Goal: Task Accomplishment & Management: Manage account settings

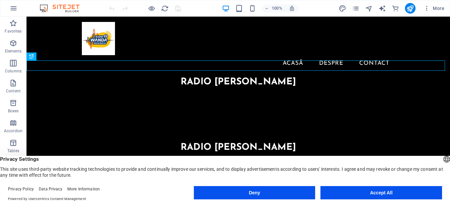
click at [394, 194] on button "Accept All" at bounding box center [382, 192] width 122 height 13
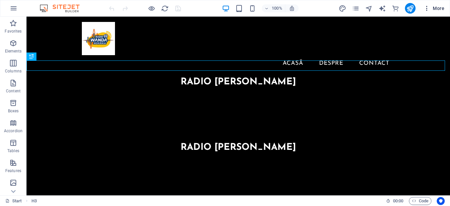
click at [430, 9] on icon "button" at bounding box center [427, 8] width 7 height 7
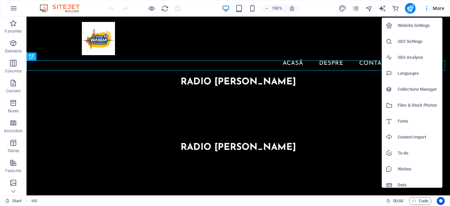
click at [407, 28] on h6 "Website Settings" at bounding box center [418, 26] width 41 height 8
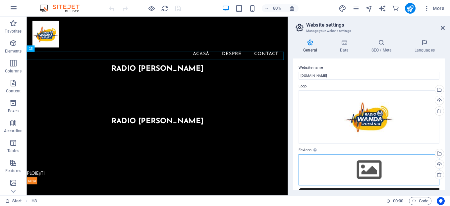
click at [370, 166] on div "Drag files here, click to choose files or select files from Files or our free s…" at bounding box center [369, 169] width 141 height 31
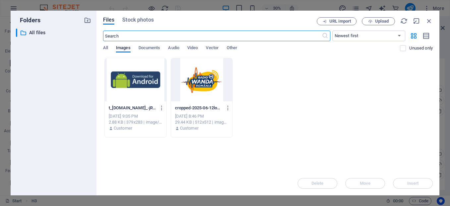
click at [200, 80] on div at bounding box center [202, 79] width 62 height 43
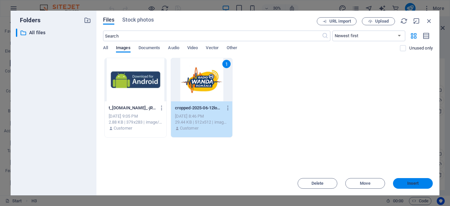
click at [406, 185] on button "Insert" at bounding box center [413, 183] width 40 height 11
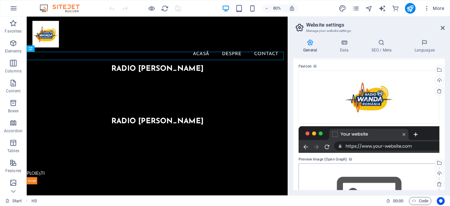
scroll to position [138, 0]
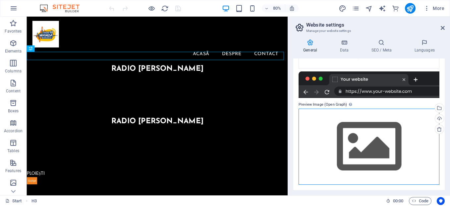
click at [371, 133] on div "Drag files here, click to choose files or select files from Files or our free s…" at bounding box center [369, 146] width 141 height 76
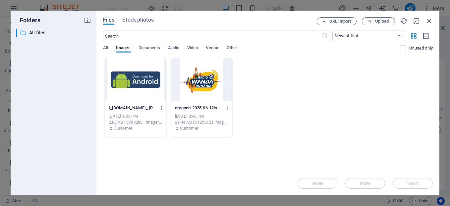
click at [208, 79] on div at bounding box center [202, 79] width 62 height 43
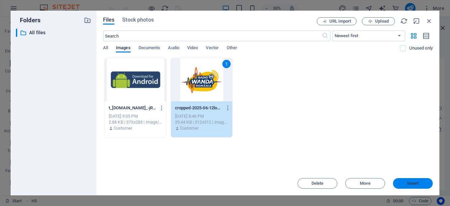
click at [404, 183] on span "Insert" at bounding box center [413, 183] width 34 height 4
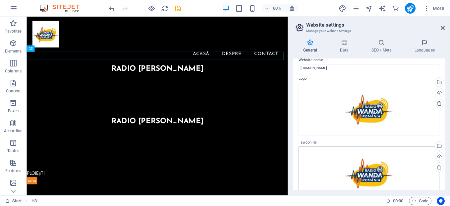
scroll to position [0, 0]
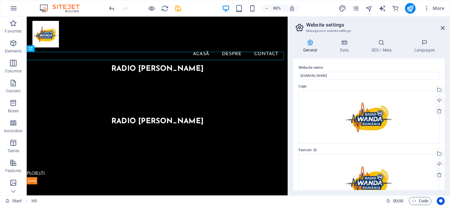
click at [404, 9] on div "More" at bounding box center [393, 8] width 108 height 11
click at [408, 10] on icon "publish" at bounding box center [411, 9] width 8 height 8
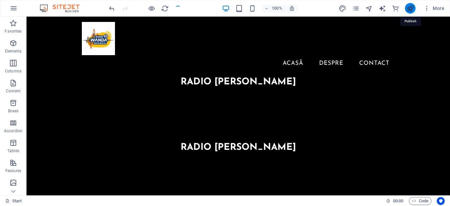
click at [410, 12] on icon "publish" at bounding box center [411, 9] width 8 height 8
